Goal: Communication & Community: Answer question/provide support

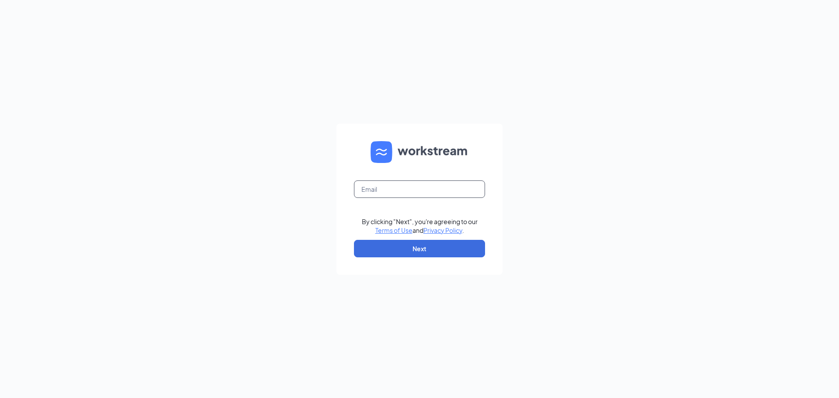
click at [417, 185] on input "text" at bounding box center [419, 188] width 131 height 17
click at [379, 251] on button "Next" at bounding box center [419, 248] width 131 height 17
click at [390, 186] on input "text" at bounding box center [419, 188] width 131 height 17
type input "tonia0314@icloud.com"
click at [380, 251] on button "Next" at bounding box center [419, 248] width 131 height 17
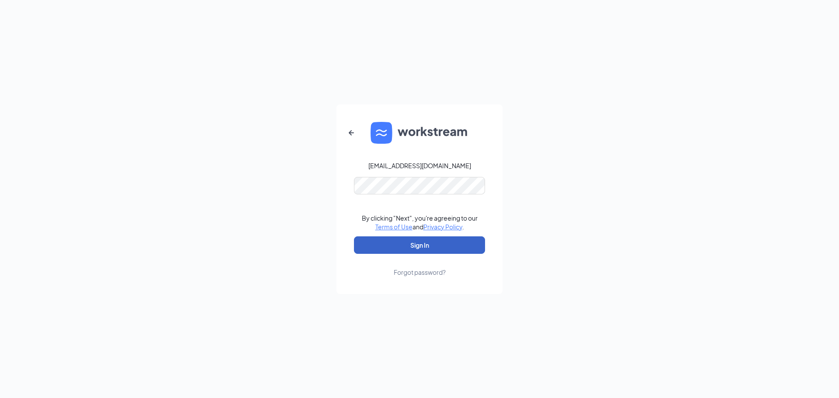
click at [380, 245] on button "Sign In" at bounding box center [419, 244] width 131 height 17
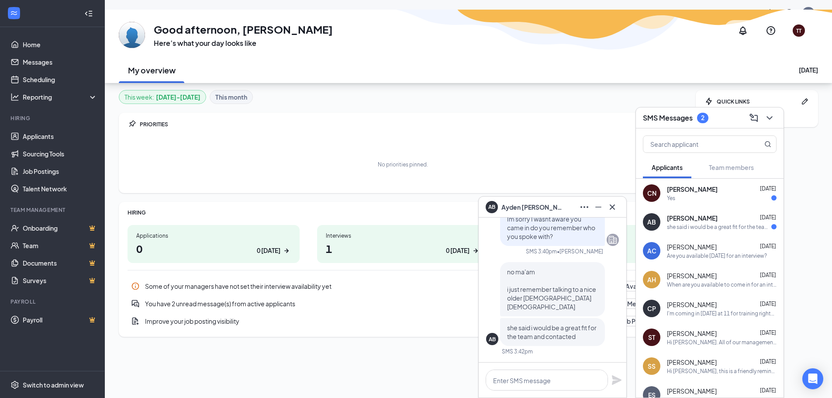
scroll to position [27, 0]
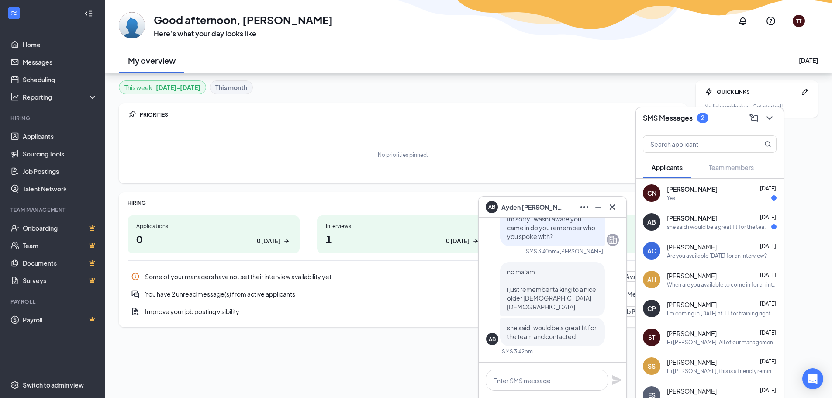
click at [595, 163] on div "No priorities pinned." at bounding box center [403, 155] width 551 height 44
click at [670, 229] on div "she said i would be a great fit for the team and contacted" at bounding box center [719, 226] width 104 height 7
click at [691, 195] on div "Yes" at bounding box center [722, 197] width 110 height 7
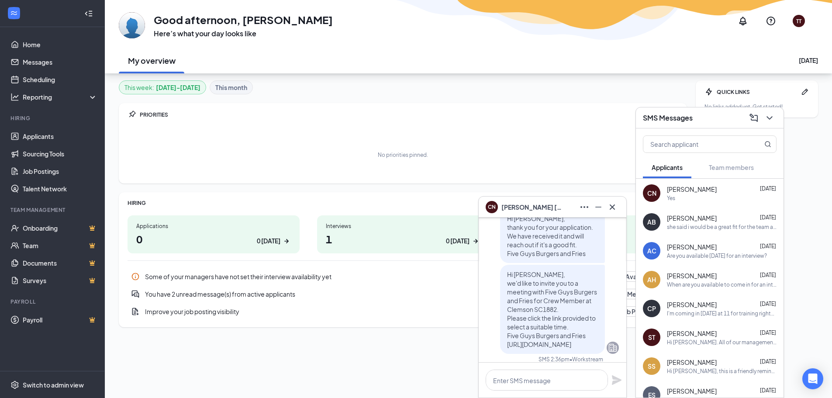
scroll to position [0, 0]
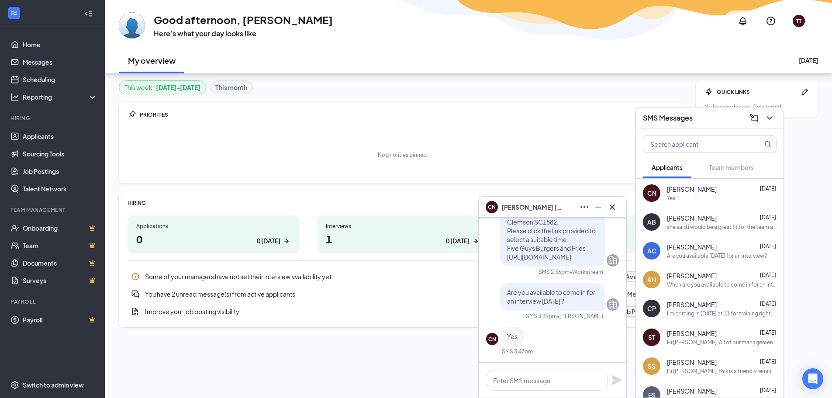
click at [541, 393] on div at bounding box center [553, 379] width 148 height 35
click at [548, 373] on textarea at bounding box center [547, 379] width 122 height 21
type textarea "Can you come in tomorrow at 230?"
click at [621, 378] on icon "Plane" at bounding box center [616, 380] width 10 height 10
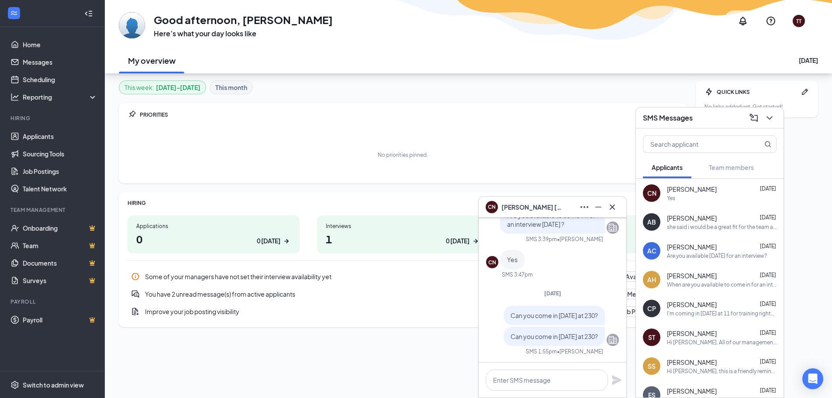
click at [291, 140] on div "No priorities pinned." at bounding box center [403, 155] width 551 height 44
click at [206, 294] on div "You have 2 unread message(s) from active applicants" at bounding box center [372, 294] width 455 height 9
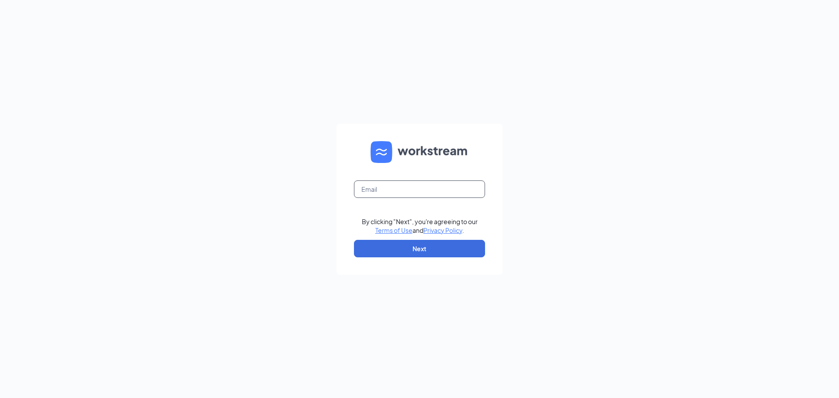
click at [398, 191] on input "text" at bounding box center [419, 188] width 131 height 17
type input "[EMAIL_ADDRESS][DOMAIN_NAME]"
click at [400, 252] on button "Next" at bounding box center [419, 248] width 131 height 17
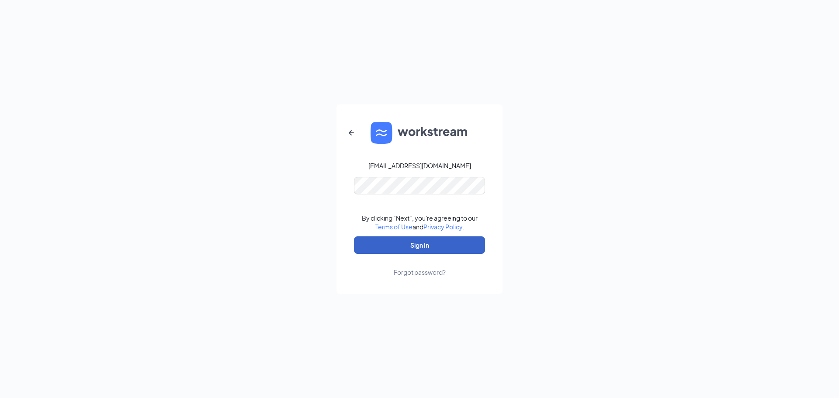
click at [408, 249] on button "Sign In" at bounding box center [419, 244] width 131 height 17
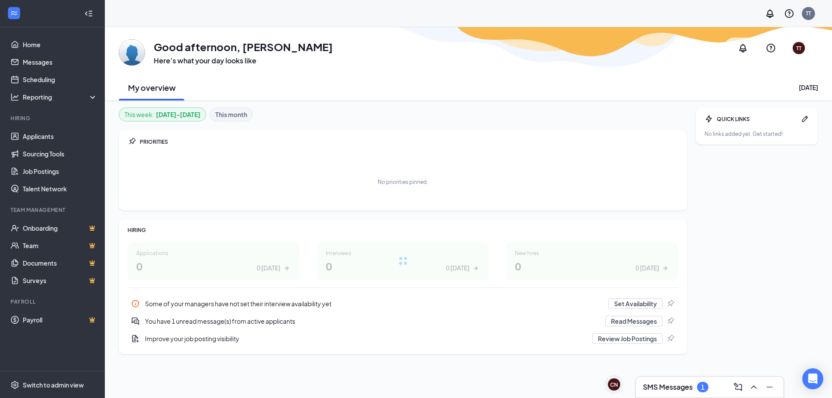
click at [693, 389] on h3 "SMS Messages" at bounding box center [668, 387] width 50 height 10
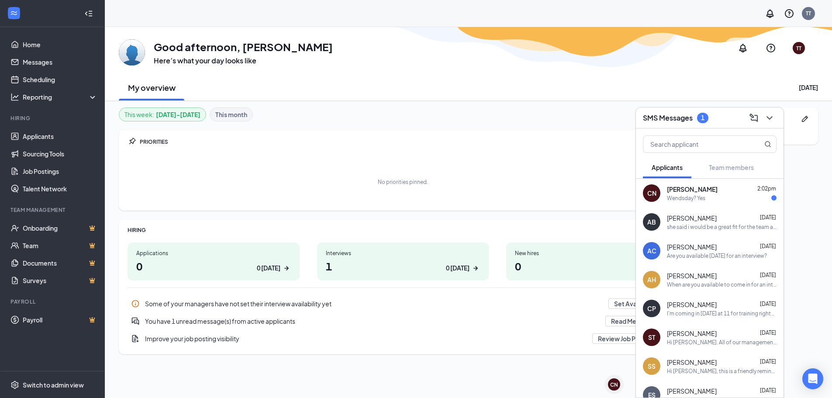
click at [703, 200] on div "Wendsday? Yes" at bounding box center [686, 197] width 38 height 7
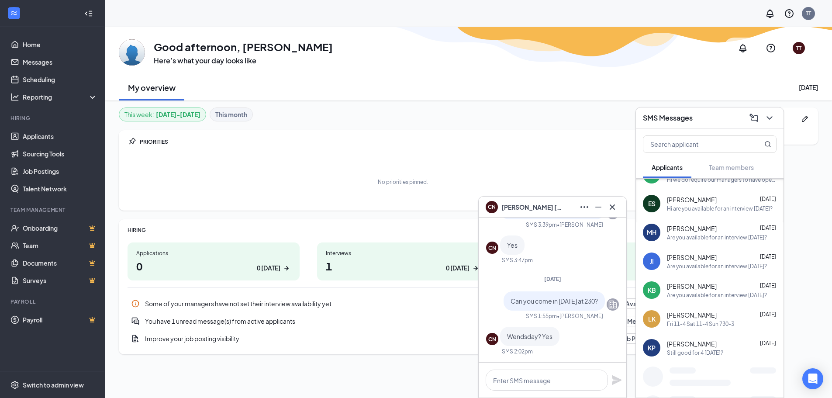
scroll to position [401, 0]
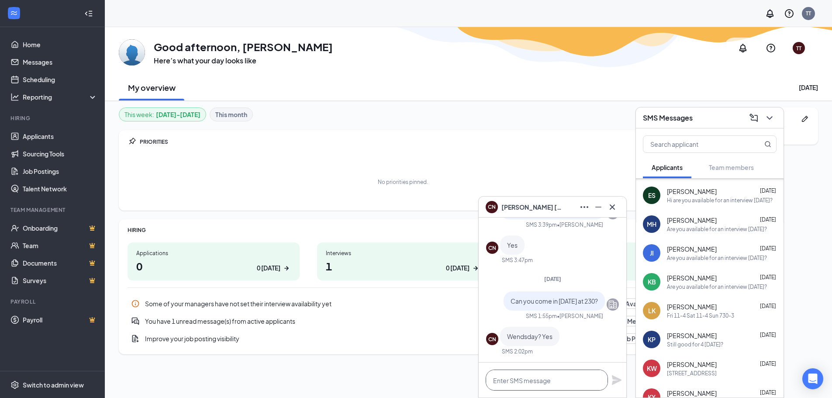
click at [556, 386] on textarea at bounding box center [547, 379] width 122 height 21
type textarea "great see ya tomorrow!"
click at [612, 381] on icon "Plane" at bounding box center [616, 380] width 10 height 10
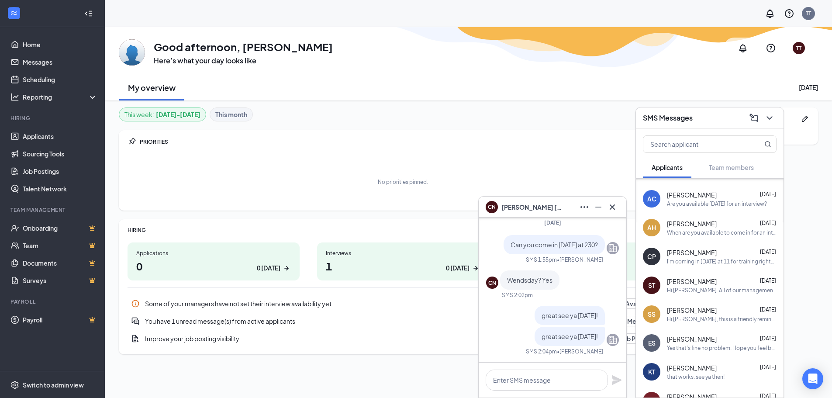
scroll to position [0, 0]
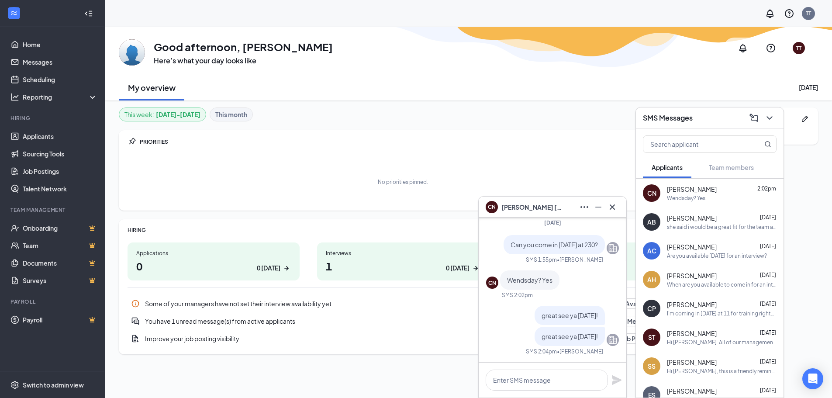
click at [710, 190] on span "Corbin Newbury" at bounding box center [692, 189] width 50 height 9
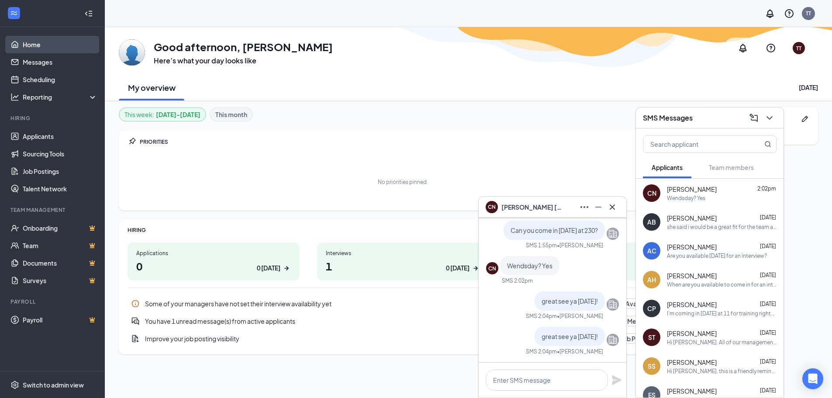
click at [54, 45] on link "Home" at bounding box center [60, 44] width 75 height 17
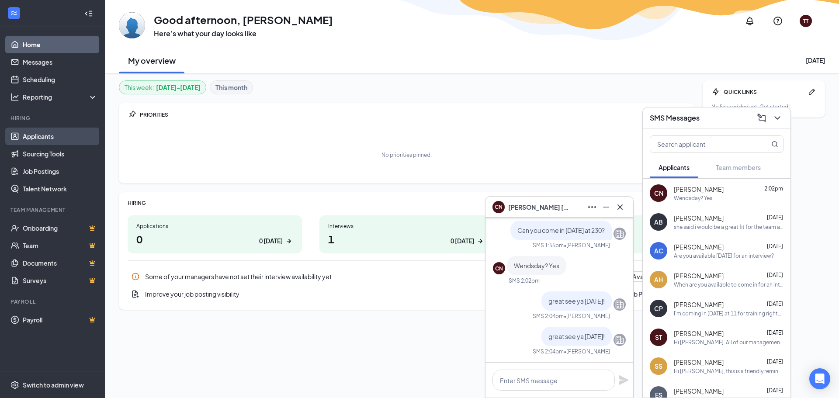
click at [52, 139] on link "Applicants" at bounding box center [60, 136] width 75 height 17
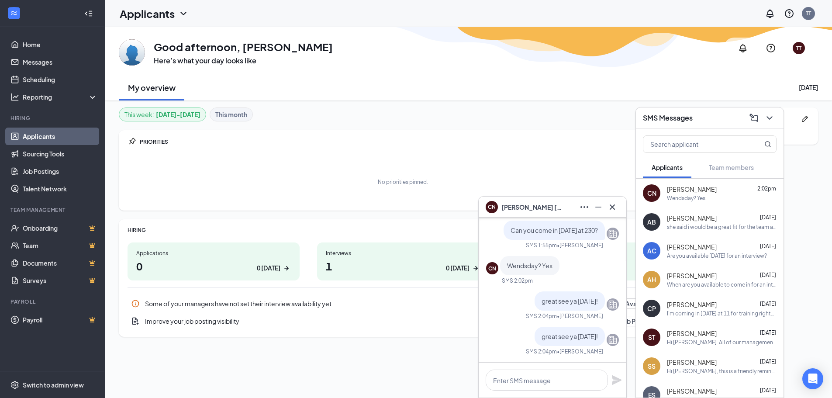
click at [80, 139] on link "Applicants" at bounding box center [60, 136] width 75 height 17
click at [81, 139] on link "Applicants" at bounding box center [60, 136] width 75 height 17
click at [766, 115] on icon "ChevronDown" at bounding box center [769, 118] width 10 height 10
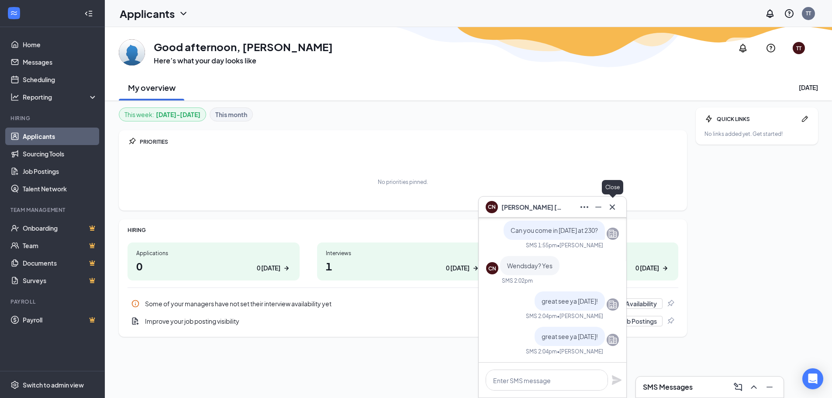
click at [602, 206] on icon "Minimize" at bounding box center [598, 207] width 10 height 10
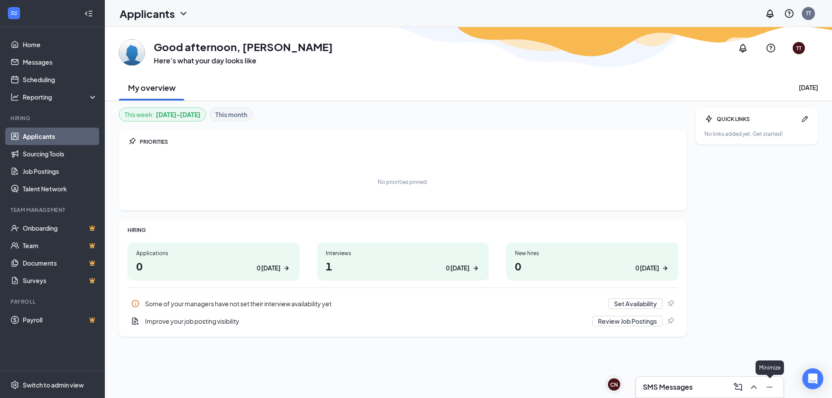
click at [766, 390] on icon "Minimize" at bounding box center [769, 387] width 10 height 10
click at [29, 134] on link "Applicants" at bounding box center [60, 136] width 75 height 17
click at [70, 41] on link "Home" at bounding box center [60, 44] width 75 height 17
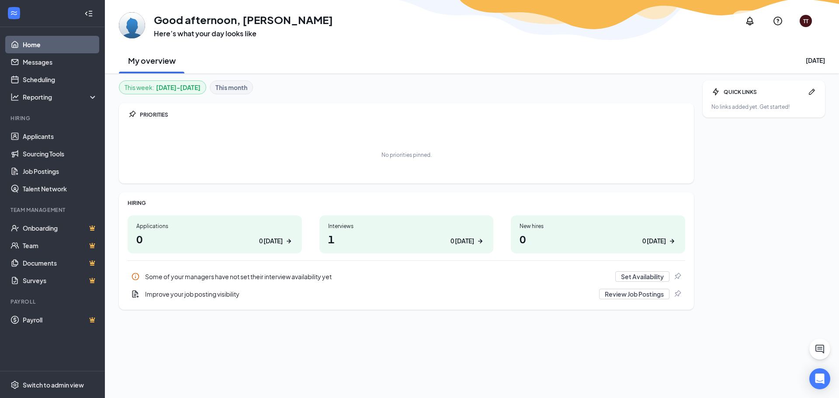
click at [91, 50] on link "Home" at bounding box center [60, 44] width 75 height 17
click at [91, 51] on link "Home" at bounding box center [60, 44] width 75 height 17
click at [367, 252] on div "Interviews 1 0 today" at bounding box center [406, 234] width 174 height 38
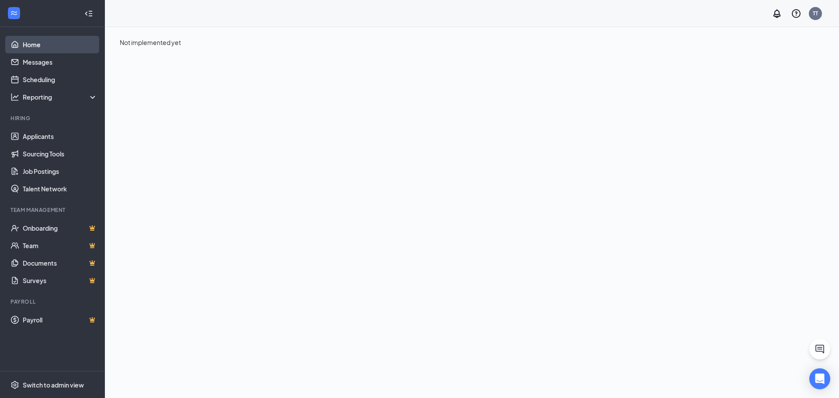
click at [52, 44] on link "Home" at bounding box center [60, 44] width 75 height 17
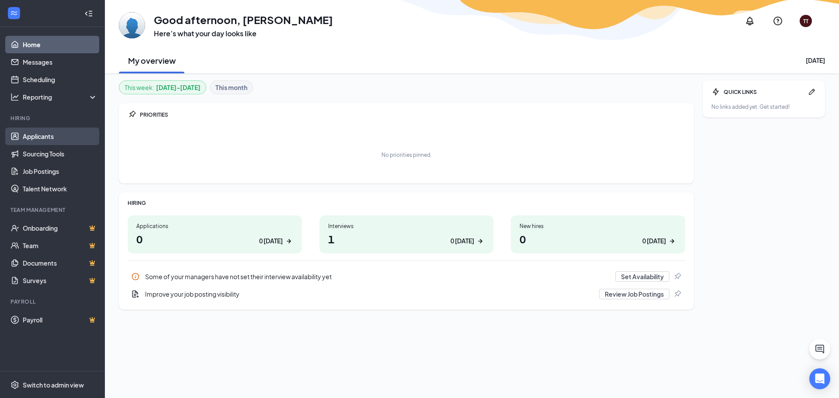
click at [42, 134] on link "Applicants" at bounding box center [60, 136] width 75 height 17
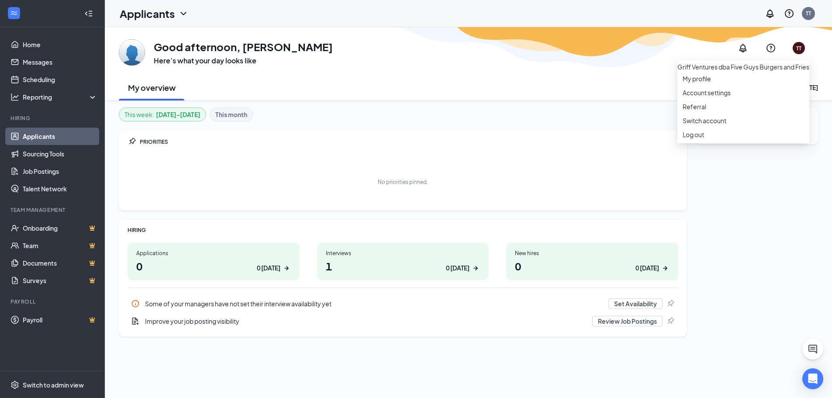
click at [799, 47] on div "TT" at bounding box center [798, 48] width 5 height 7
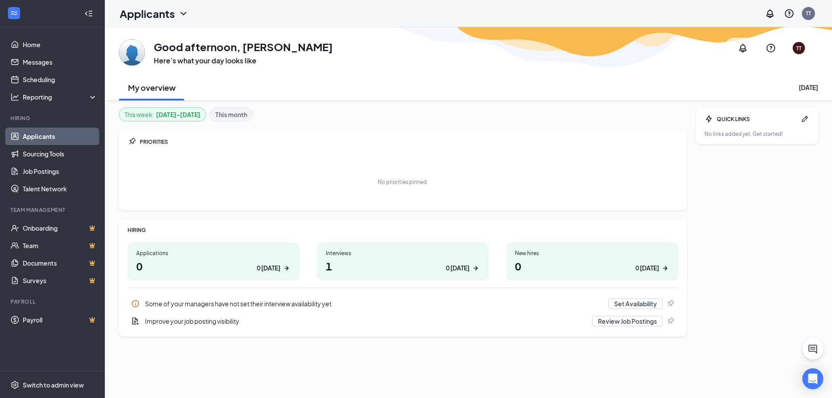
click at [355, 94] on div "My overview Tuesday, September 16" at bounding box center [468, 87] width 699 height 26
click at [58, 47] on link "Home" at bounding box center [60, 44] width 75 height 17
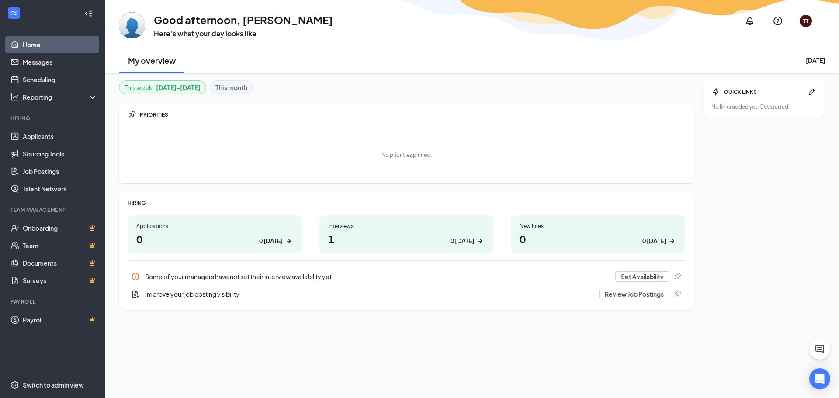
click at [219, 88] on b "This month" at bounding box center [231, 88] width 32 height 10
click at [418, 233] on h1 "15 0 today" at bounding box center [406, 238] width 157 height 15
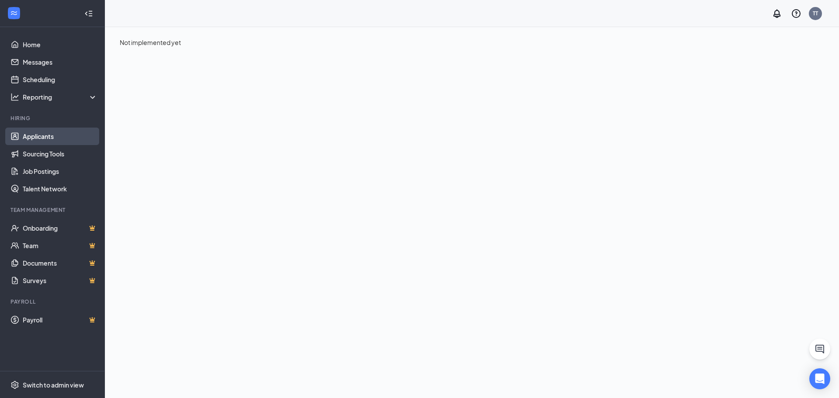
click at [52, 137] on link "Applicants" at bounding box center [60, 136] width 75 height 17
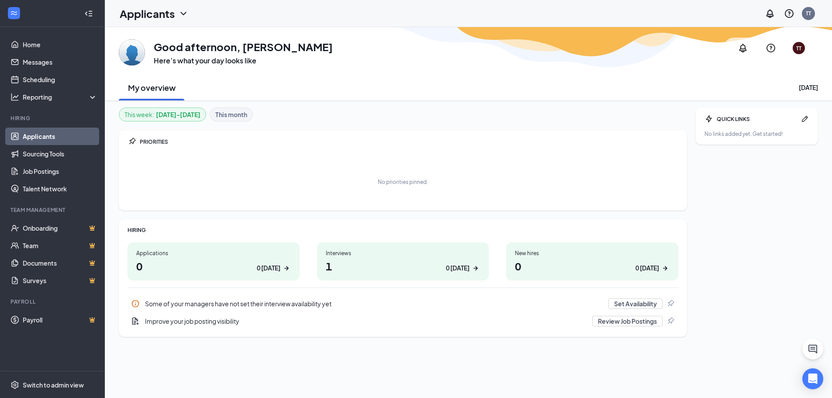
scroll to position [27, 0]
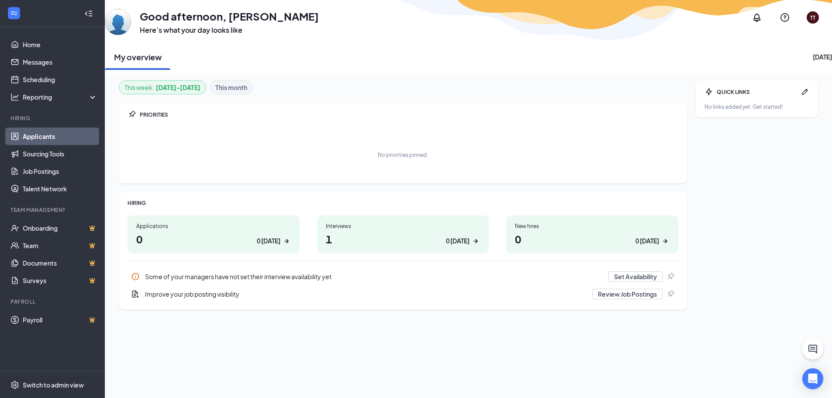
click at [79, 135] on link "Applicants" at bounding box center [60, 136] width 75 height 17
click at [57, 139] on link "Applicants" at bounding box center [60, 136] width 75 height 17
click at [26, 138] on link "Applicants" at bounding box center [60, 136] width 75 height 17
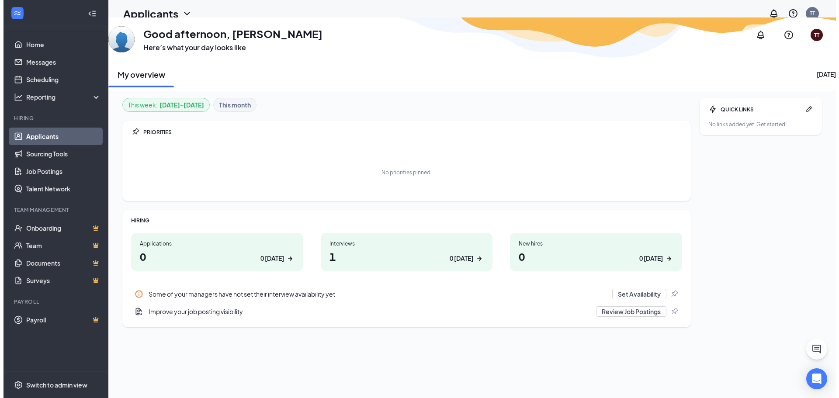
scroll to position [0, 0]
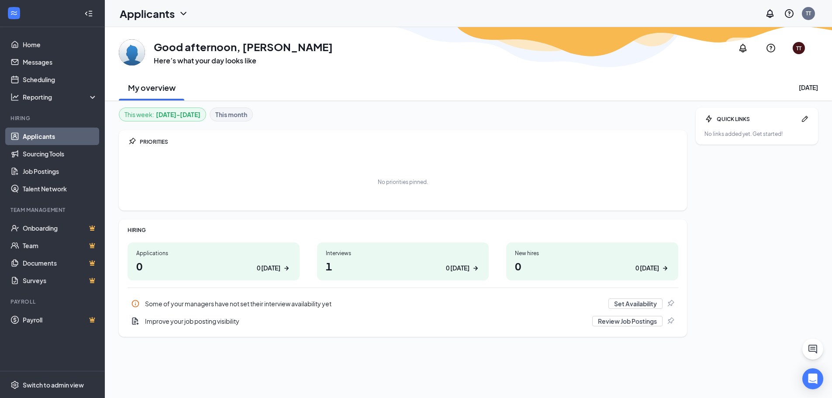
click at [238, 119] on b "This month" at bounding box center [231, 115] width 32 height 10
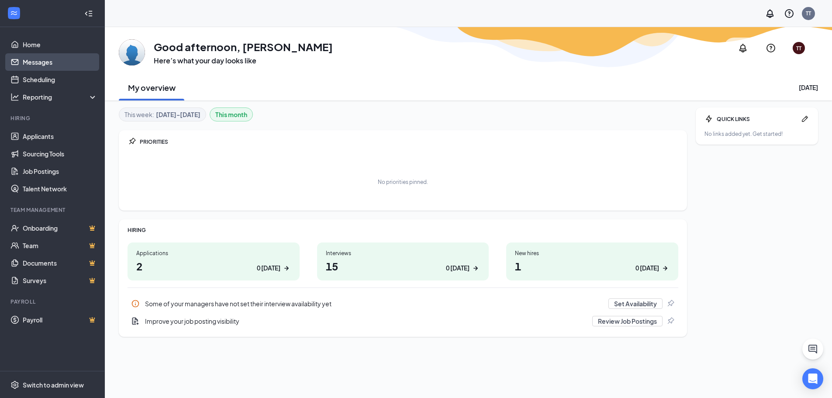
click at [52, 62] on link "Messages" at bounding box center [60, 61] width 75 height 17
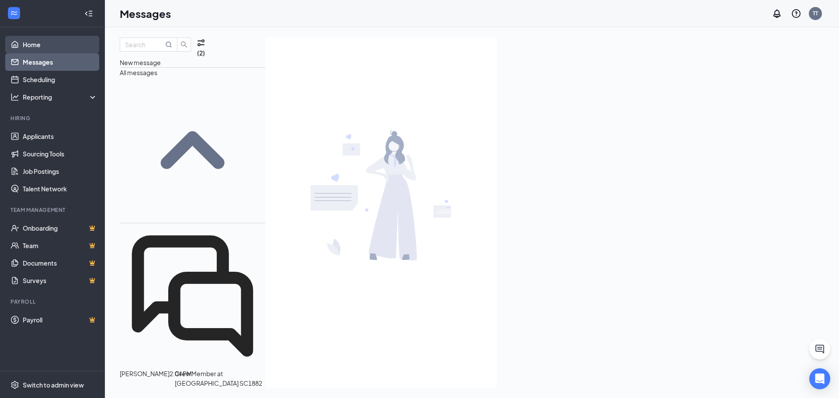
click at [58, 46] on link "Home" at bounding box center [60, 44] width 75 height 17
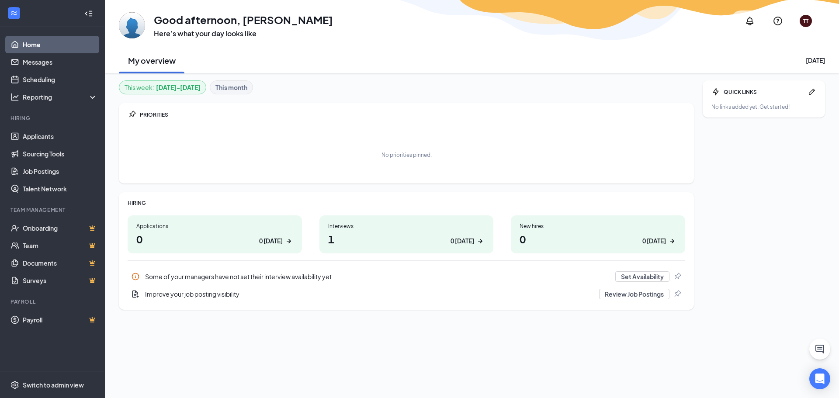
click at [183, 93] on div "This week : Sep 15 - Sep 21" at bounding box center [162, 87] width 87 height 14
click at [224, 90] on b "This month" at bounding box center [231, 88] width 32 height 10
click at [26, 138] on link "Applicants" at bounding box center [60, 136] width 75 height 17
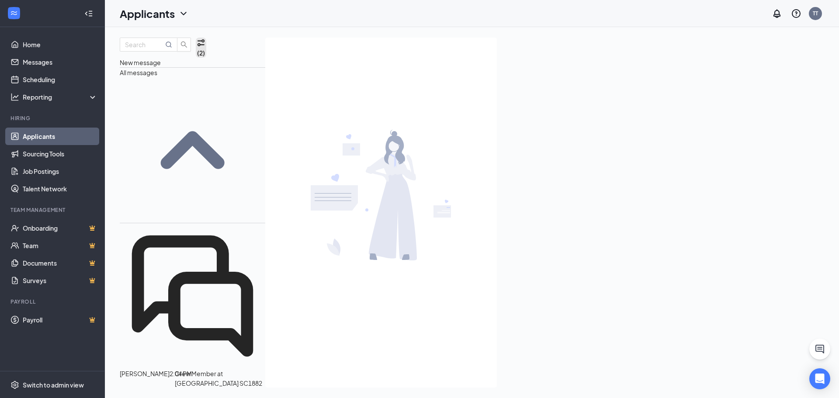
click at [199, 53] on button "(2)" at bounding box center [201, 48] width 10 height 20
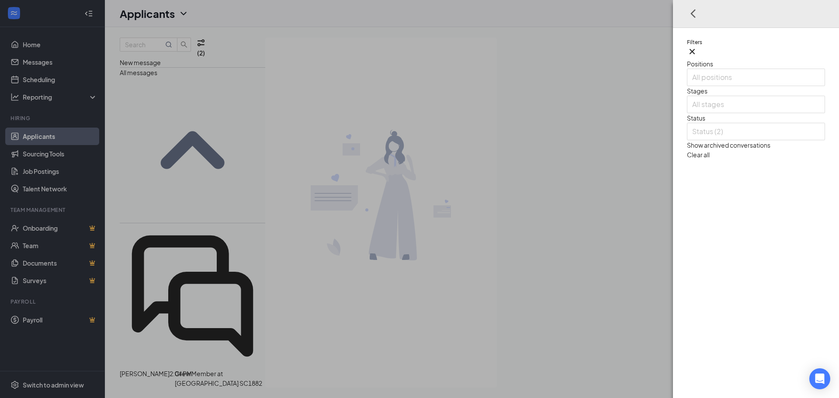
click at [696, 14] on div at bounding box center [692, 13] width 19 height 23
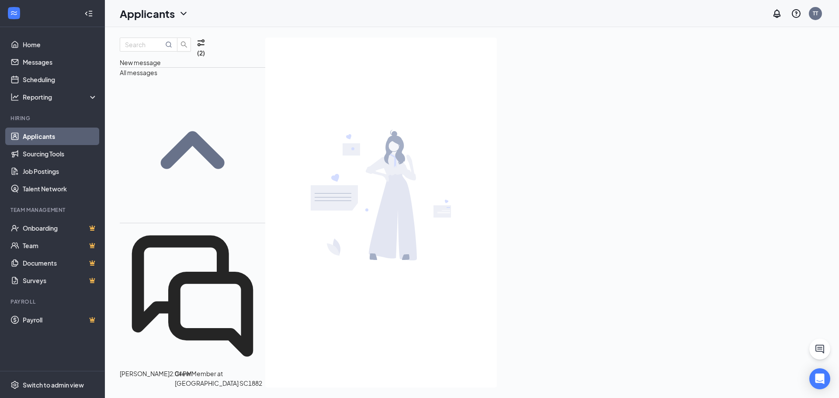
click at [24, 141] on link "Applicants" at bounding box center [60, 136] width 75 height 17
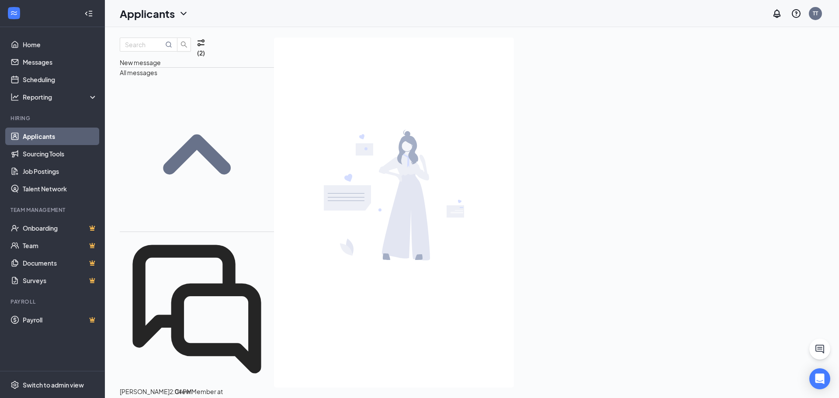
click at [36, 137] on link "Applicants" at bounding box center [60, 136] width 75 height 17
click at [38, 153] on link "Sourcing Tools" at bounding box center [60, 153] width 75 height 17
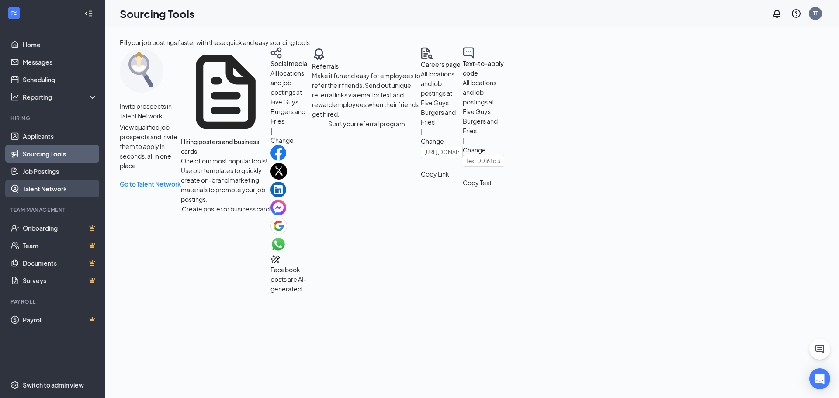
click at [37, 186] on link "Talent Network" at bounding box center [60, 188] width 75 height 17
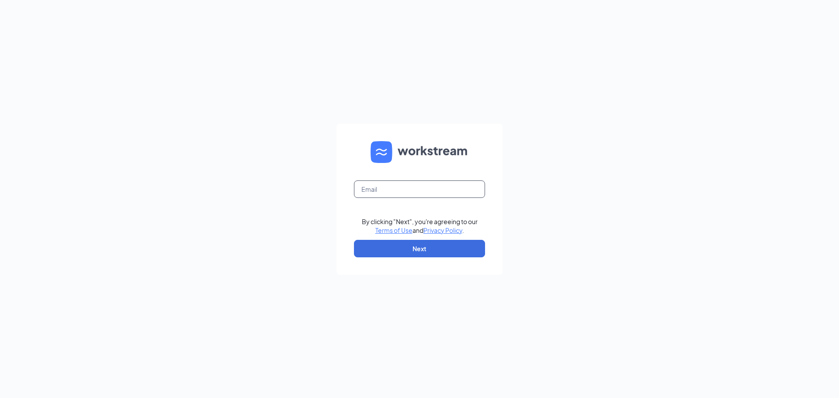
click at [426, 193] on input "text" at bounding box center [419, 188] width 131 height 17
type input "tonia0314@icloud.com"
click at [403, 252] on button "Next" at bounding box center [419, 248] width 131 height 17
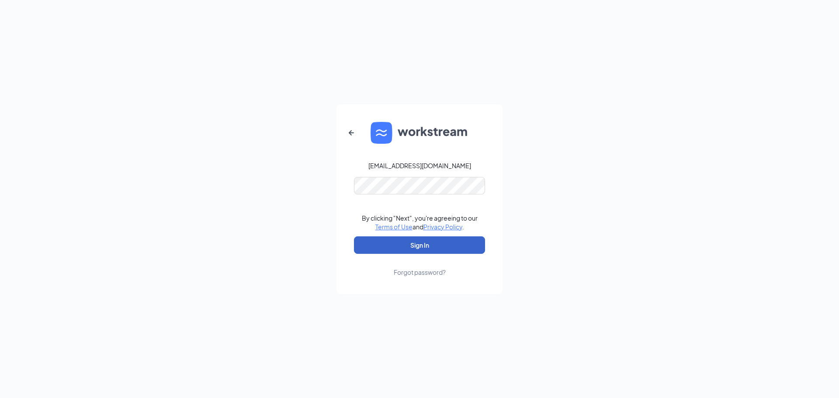
click at [436, 246] on button "Sign In" at bounding box center [419, 244] width 131 height 17
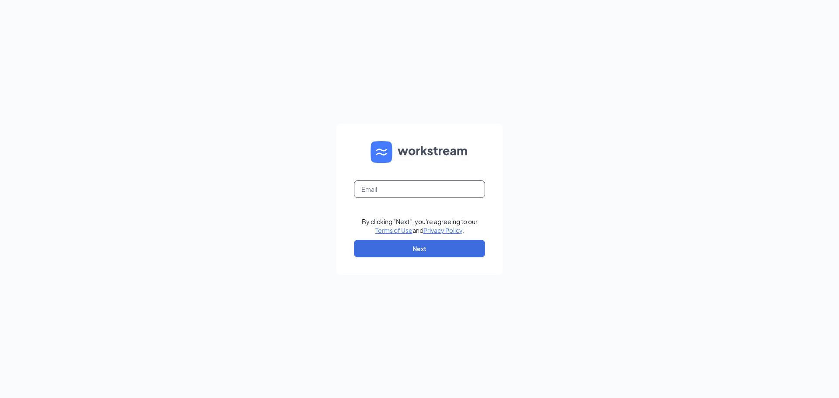
click at [444, 194] on input "text" at bounding box center [419, 188] width 131 height 17
type input "[EMAIL_ADDRESS][DOMAIN_NAME]"
click at [404, 249] on button "Next" at bounding box center [419, 248] width 131 height 17
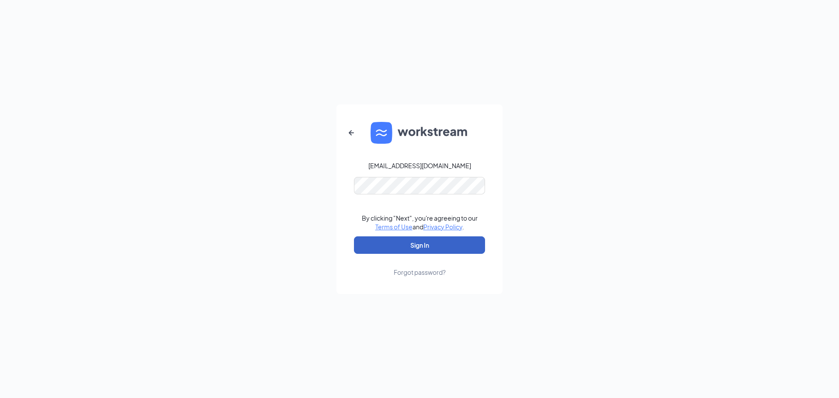
click at [434, 253] on button "Sign In" at bounding box center [419, 244] width 131 height 17
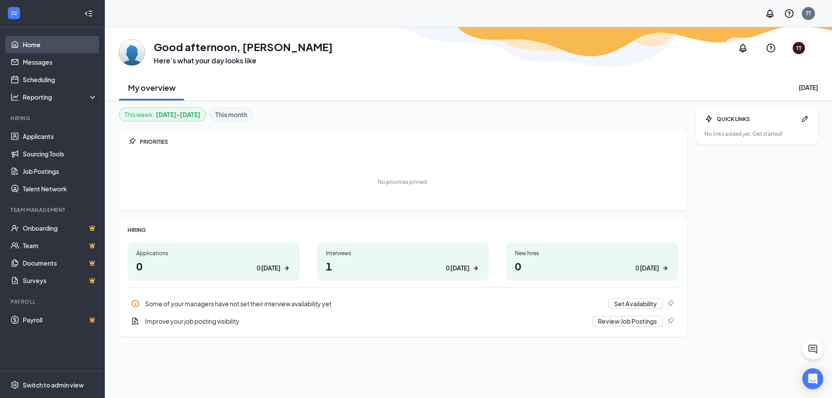
click at [23, 41] on link "Home" at bounding box center [60, 44] width 75 height 17
